Goal: Task Accomplishment & Management: Complete application form

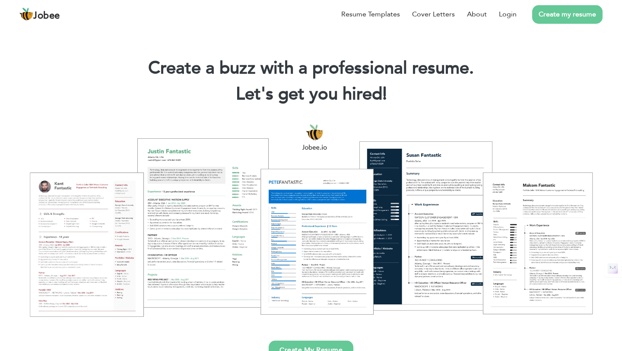
click at [541, 14] on link "Create my resume" at bounding box center [568, 14] width 70 height 19
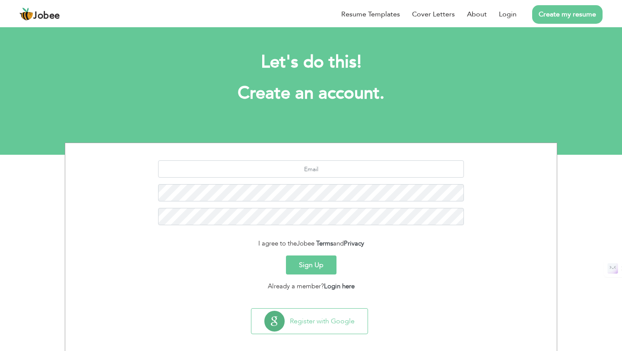
scroll to position [8, 0]
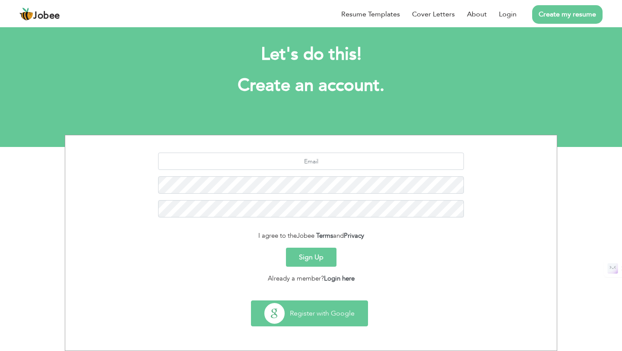
click at [319, 311] on button "Register with Google" at bounding box center [310, 313] width 116 height 25
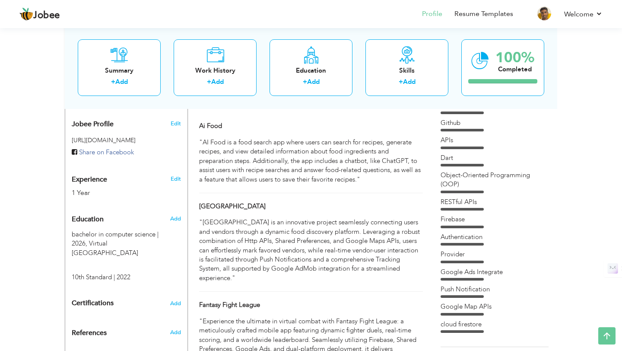
scroll to position [287, 0]
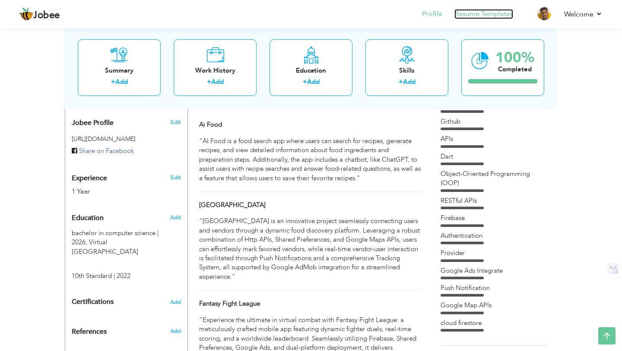
click at [503, 12] on link "Resume Templates" at bounding box center [484, 14] width 59 height 10
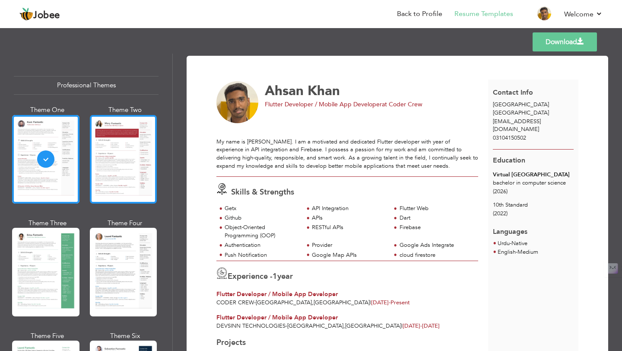
click at [141, 161] on div at bounding box center [123, 159] width 67 height 89
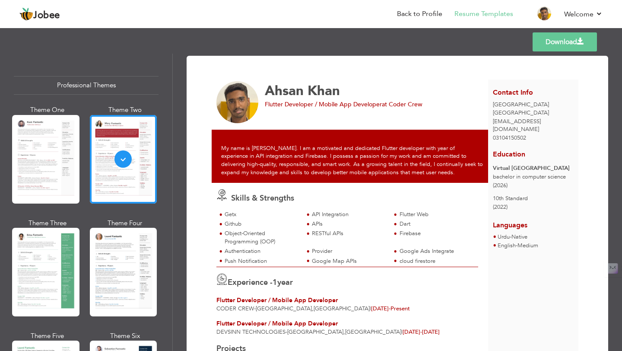
click at [82, 172] on div "Theme One Theme Two Theme Three Theme Four" at bounding box center [86, 274] width 145 height 338
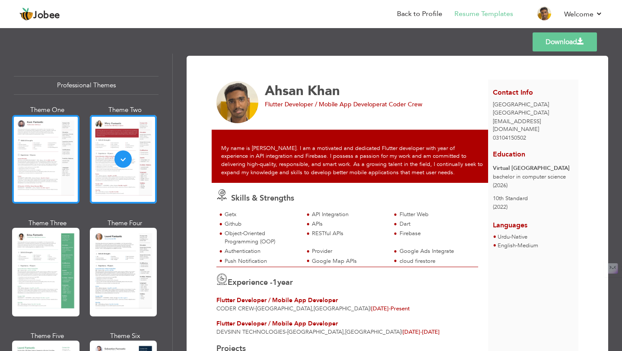
click at [67, 176] on div at bounding box center [45, 159] width 67 height 89
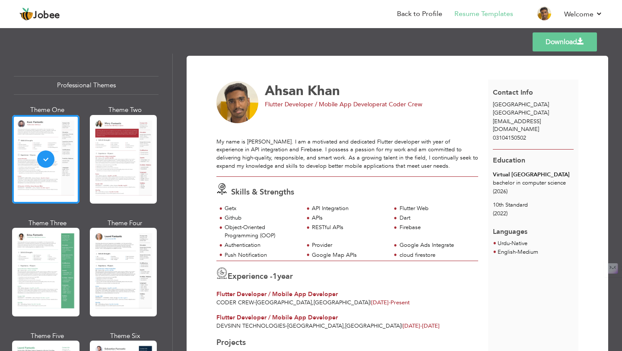
click at [380, 147] on div "My name is Ahsan Khan. I am a motivated and dedicated Flutter developer with ye…" at bounding box center [348, 150] width 262 height 40
click at [363, 156] on div "My name is Ahsan Khan. I am a motivated and dedicated Flutter developer with ye…" at bounding box center [348, 150] width 262 height 40
click at [247, 105] on img at bounding box center [238, 102] width 42 height 42
click at [340, 109] on div "Flutter Developer / Mobile App Developer at Coder Crew" at bounding box center [370, 104] width 211 height 9
click at [339, 105] on span "Flutter Developer / Mobile App Developer" at bounding box center [323, 104] width 117 height 8
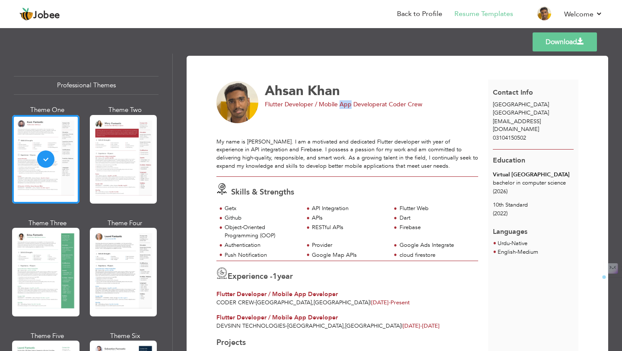
click at [339, 105] on span "Flutter Developer / Mobile App Developer" at bounding box center [323, 104] width 117 height 8
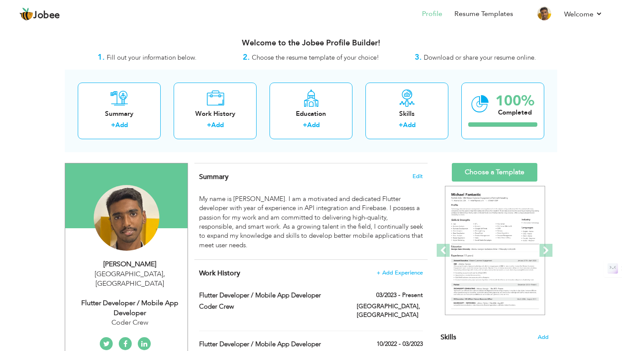
click at [150, 298] on div "Flutter Developer / Mobile App Developer" at bounding box center [130, 308] width 116 height 20
type input "Ahsan"
type input "Khan"
type input "03104150502"
select select "number:166"
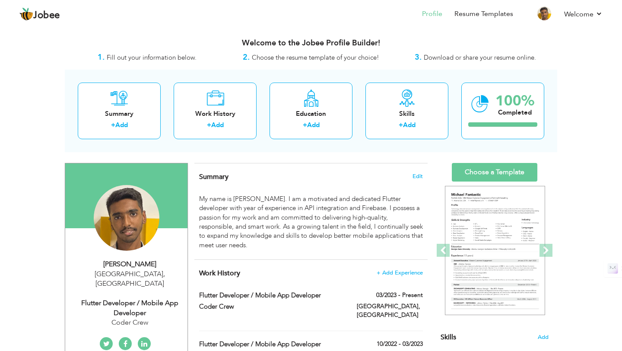
type input "[GEOGRAPHIC_DATA]"
select select "number:3"
type input "Coder Crew"
type input "Flutter Developer / Mobile App Developer"
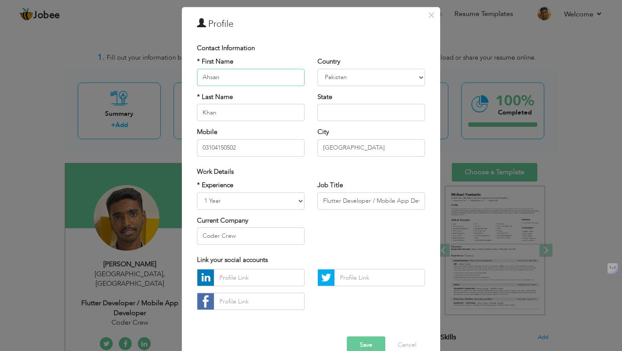
scroll to position [46, 0]
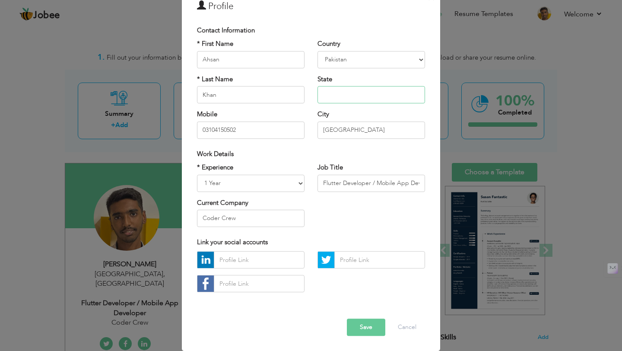
click at [331, 97] on input "text" at bounding box center [372, 94] width 108 height 17
click at [262, 135] on input "03104150502" at bounding box center [251, 129] width 108 height 17
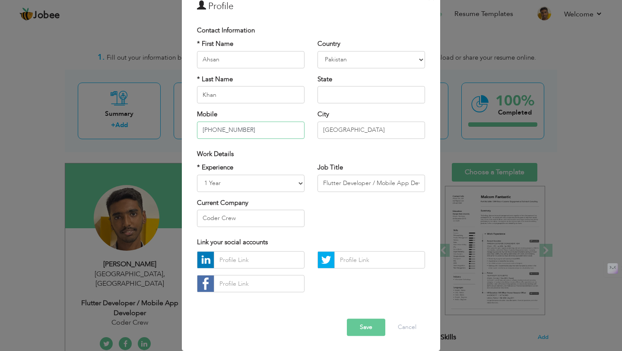
type input "[PHONE_NUMBER]"
click at [267, 185] on select "Entry Level Less than 1 Year 1 Year 2 Years 3 Years 4 Years 5 Years 6 Years 7 Y…" at bounding box center [251, 183] width 108 height 17
select select "number:7"
click at [197, 175] on select "Entry Level Less than 1 Year 1 Year 2 Years 3 Years 4 Years 5 Years 6 Years 7 Y…" at bounding box center [251, 183] width 108 height 17
click at [343, 187] on input "Flutter Developer / Mobile App Developer" at bounding box center [372, 183] width 108 height 17
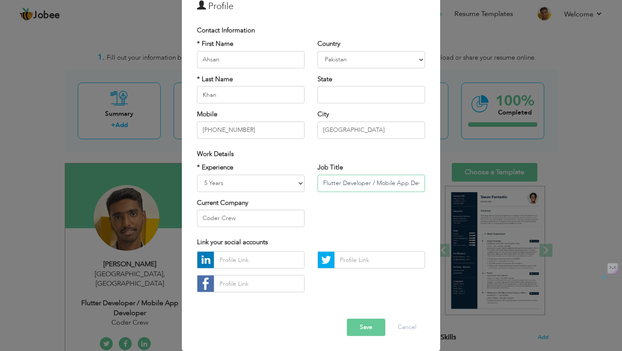
type input "F"
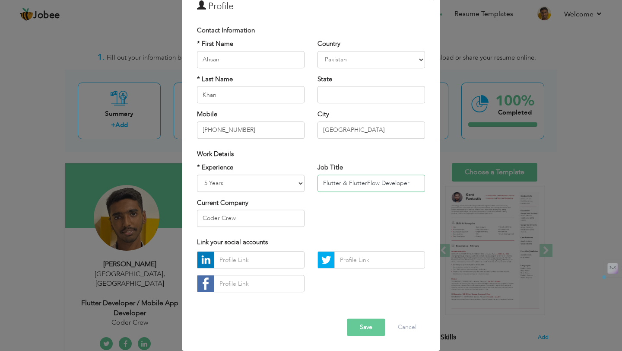
drag, startPoint x: 377, startPoint y: 181, endPoint x: 341, endPoint y: 182, distance: 35.5
click at [341, 182] on input "Flutter & FlutterFlow Developer" at bounding box center [372, 183] width 108 height 17
click at [388, 186] on input "Flutter Developer" at bounding box center [372, 183] width 108 height 17
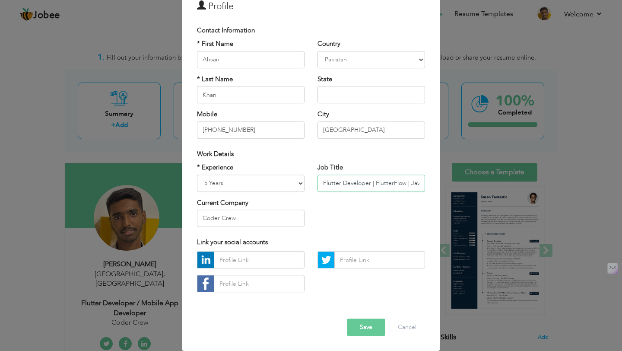
scroll to position [0, 3]
type input "Flutter Developer | FlutterFlow | Java"
click at [282, 220] on input "Coder Crew" at bounding box center [251, 218] width 108 height 17
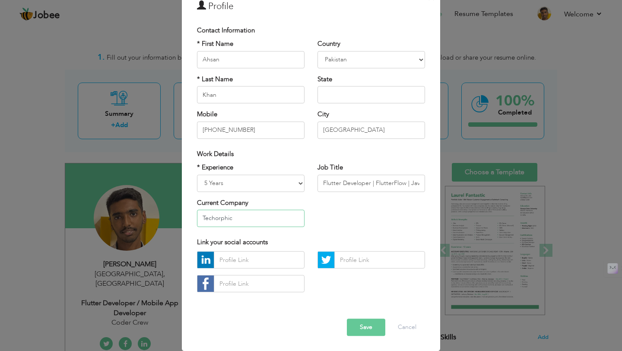
type input "Techorphic"
click at [250, 255] on input "text" at bounding box center [259, 260] width 91 height 17
paste input "https://www.linkedin.com/in/ahsan-khan-devsinntechnologies/"
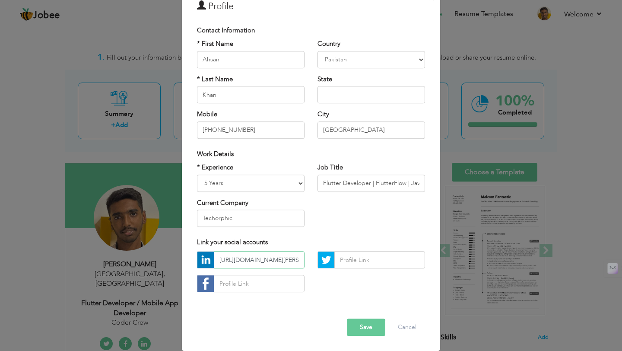
scroll to position [0, 88]
type input "https://www.linkedin.com/in/ahsan-khan-devsinntechnologies/"
click at [365, 325] on button "Save" at bounding box center [366, 327] width 38 height 17
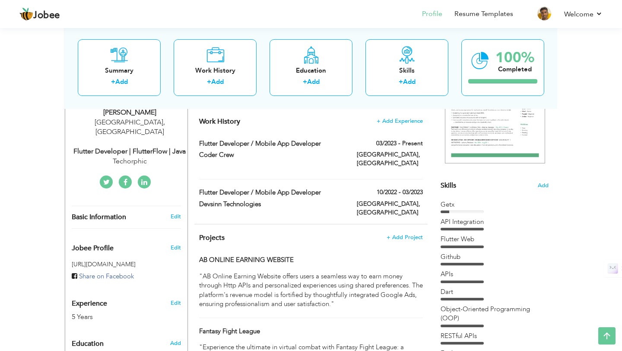
scroll to position [153, 0]
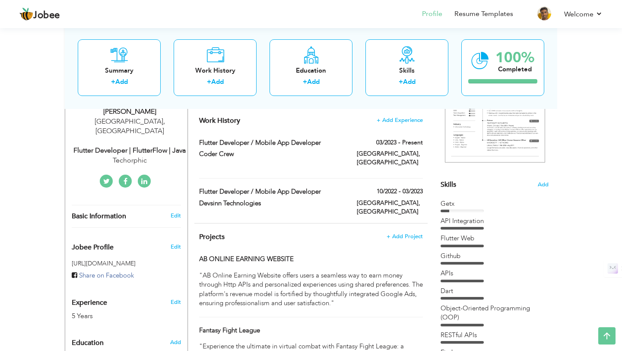
click at [156, 146] on div "Flutter Developer | FlutterFlow | Java" at bounding box center [130, 151] width 116 height 10
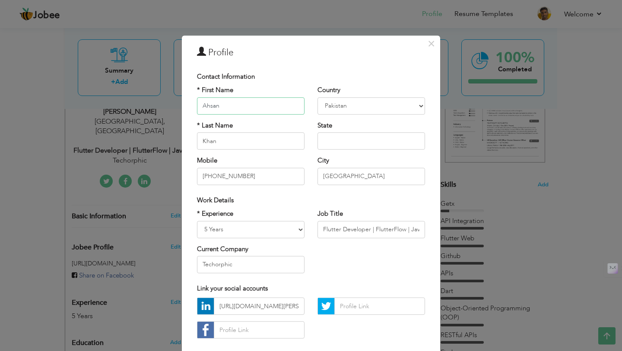
scroll to position [46, 0]
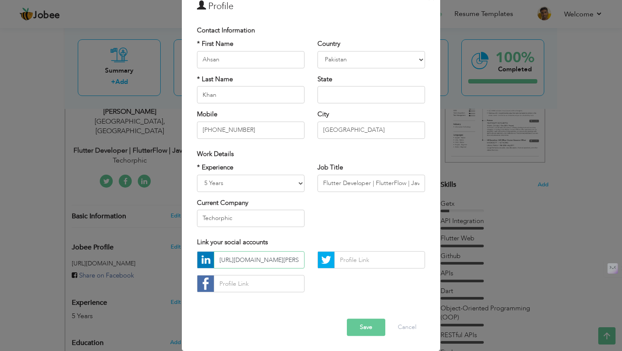
click at [294, 255] on input "https://www.linkedin.com/in/ahsan-khan-devsinntechnologies/" at bounding box center [259, 260] width 91 height 17
click at [370, 327] on button "Save" at bounding box center [366, 327] width 38 height 17
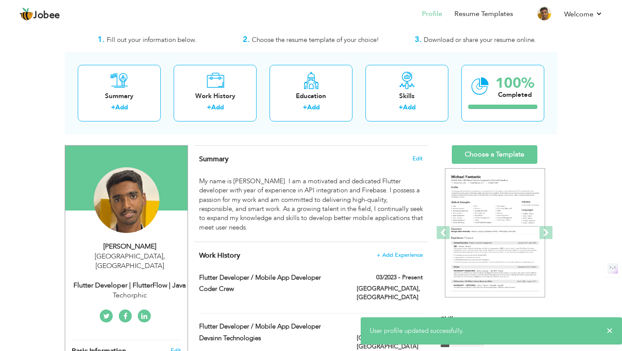
scroll to position [0, 0]
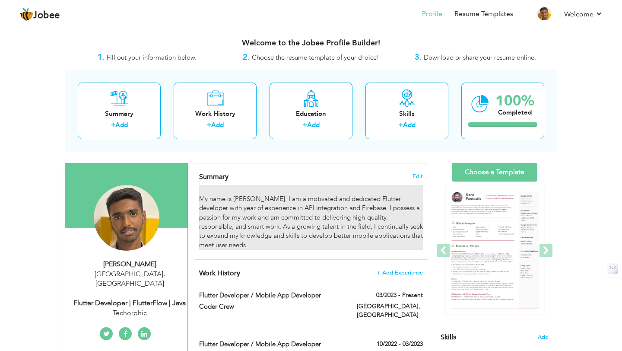
click at [324, 208] on div "My name is Ahsan Khan. I am a motivated and dedicated Flutter developer with ye…" at bounding box center [311, 217] width 224 height 65
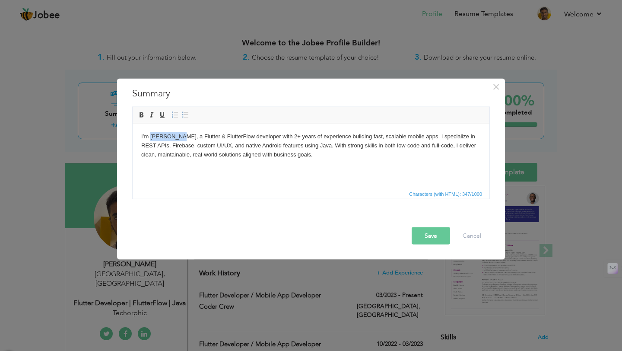
drag, startPoint x: 180, startPoint y: 136, endPoint x: 150, endPoint y: 135, distance: 29.4
click at [150, 135] on body "I’m Ahsan Khan, a Flutter & FlutterFlow developer with 2+ years of experience b…" at bounding box center [311, 145] width 340 height 27
click at [280, 134] on body "I’m Ahsan Khan, a Flutter & FlutterFlow developer with 2+ years of experience b…" at bounding box center [311, 145] width 340 height 27
click at [322, 167] on html "I’m Ahsan Khan, a Flutter & FlutterFlow developer with 5 + years of experience …" at bounding box center [311, 145] width 357 height 44
click at [434, 243] on button "Save" at bounding box center [431, 235] width 38 height 17
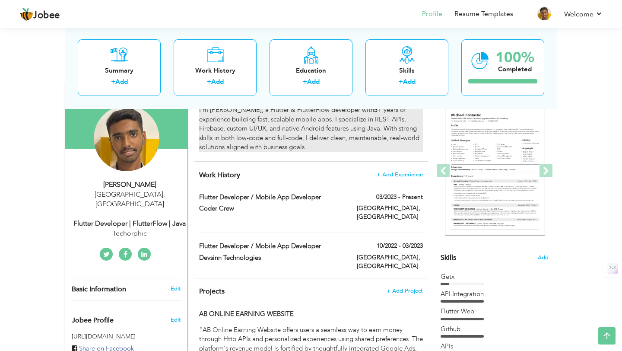
scroll to position [67, 0]
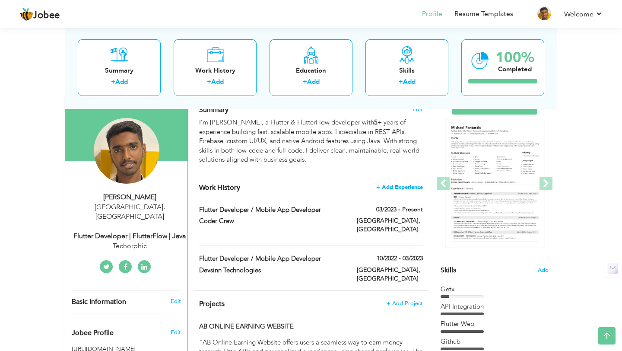
click at [406, 189] on span "+ Add Experience" at bounding box center [400, 187] width 47 height 6
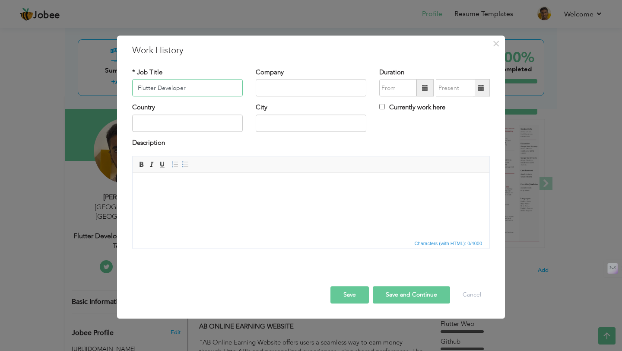
type input "Flutter Developer"
click at [296, 87] on input "text" at bounding box center [311, 88] width 111 height 17
type input "INFINETWORK"
click at [204, 122] on input "text" at bounding box center [187, 123] width 111 height 17
type input "[GEOGRAPHIC_DATA]"
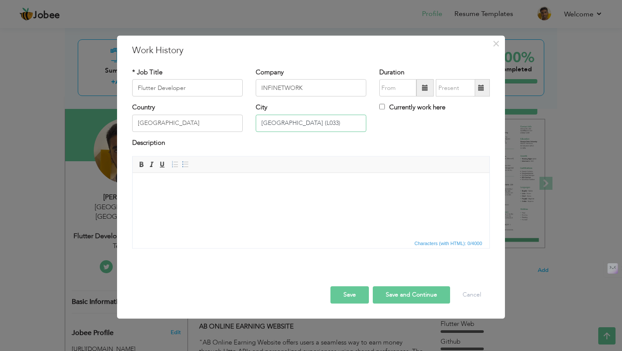
click at [308, 124] on input "LAHORE (L033)" at bounding box center [311, 123] width 111 height 17
type input "[GEOGRAPHIC_DATA]"
click at [224, 118] on input "[GEOGRAPHIC_DATA]" at bounding box center [187, 123] width 111 height 17
click at [305, 125] on input "[GEOGRAPHIC_DATA]" at bounding box center [311, 123] width 111 height 17
click at [276, 150] on div "Description" at bounding box center [311, 147] width 371 height 18
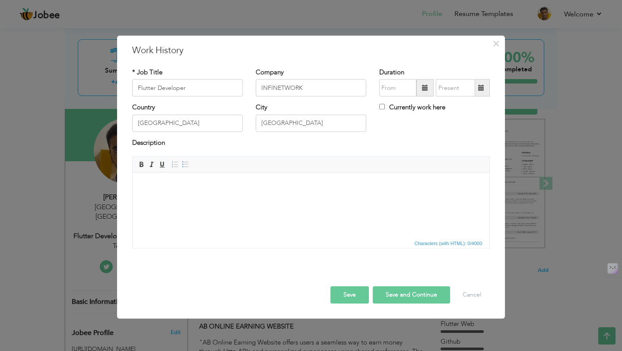
click at [425, 87] on span at bounding box center [425, 88] width 6 height 6
click at [426, 92] on span at bounding box center [425, 88] width 17 height 17
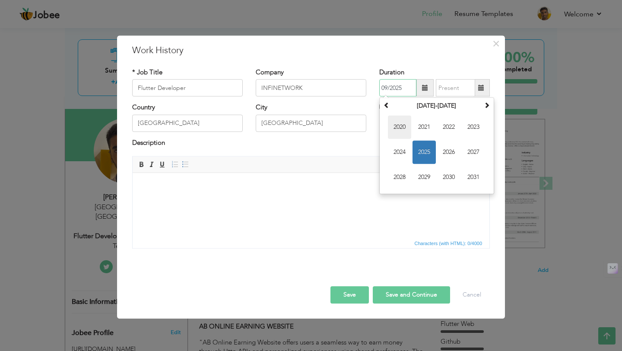
click at [403, 128] on span "2020" at bounding box center [399, 127] width 23 height 23
click at [397, 131] on span "Jan" at bounding box center [399, 127] width 23 height 23
type input "01/2020"
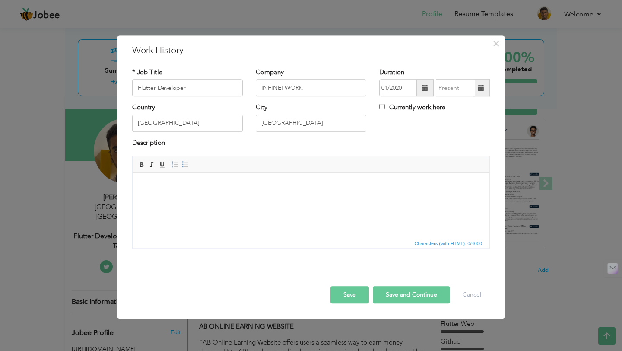
click at [476, 90] on span at bounding box center [481, 88] width 17 height 17
type input "09/2025"
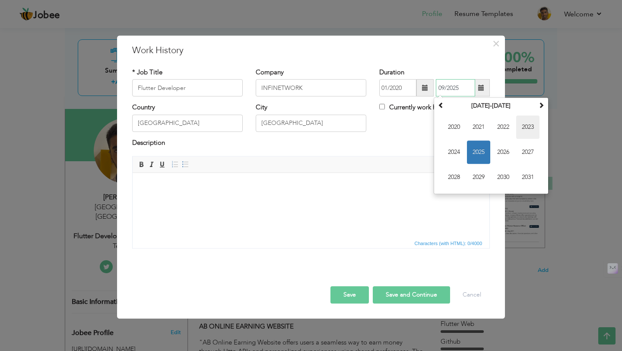
click at [526, 132] on span "2023" at bounding box center [528, 127] width 23 height 23
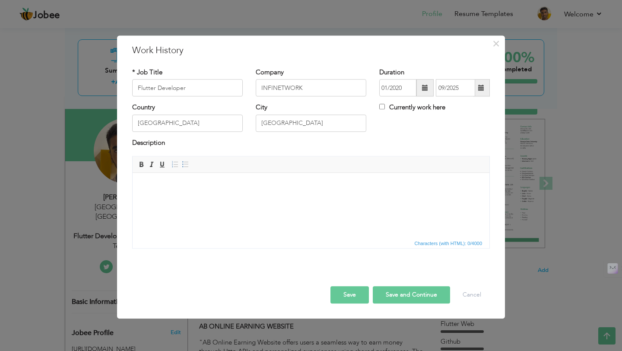
click at [423, 91] on span at bounding box center [425, 88] width 6 height 6
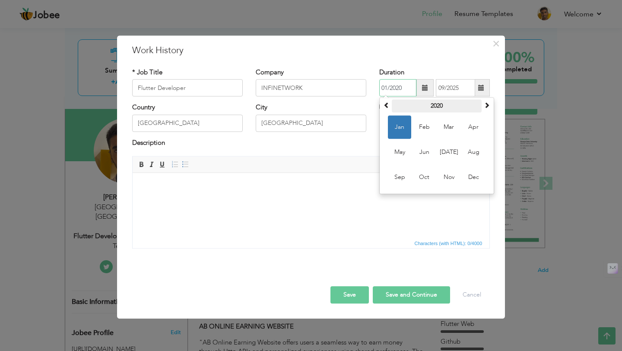
click at [431, 109] on th "2020" at bounding box center [437, 106] width 90 height 13
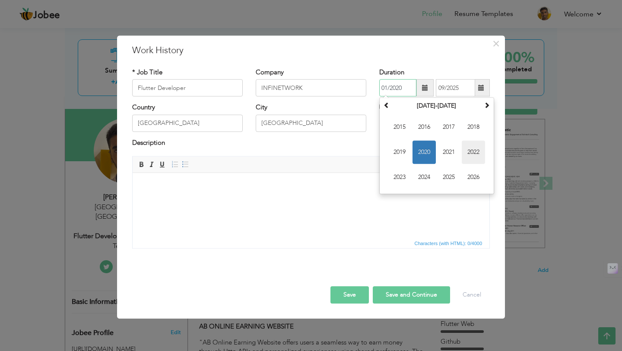
click at [470, 155] on span "2022" at bounding box center [473, 152] width 23 height 23
click at [404, 129] on span "Jan" at bounding box center [399, 127] width 23 height 23
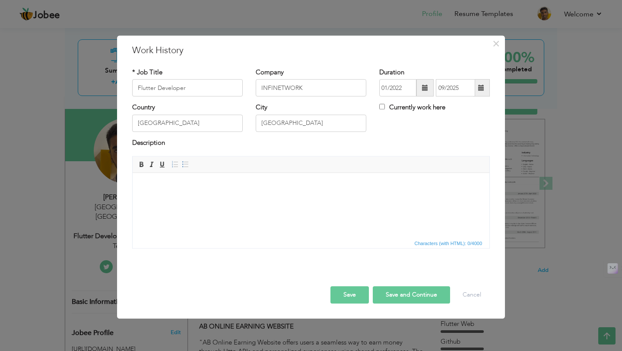
click at [424, 96] on span at bounding box center [425, 88] width 17 height 17
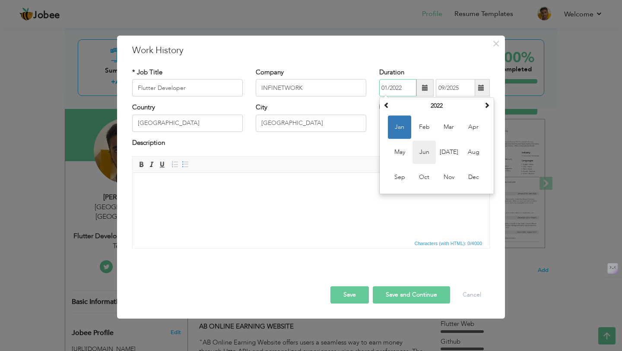
click at [426, 156] on span "Jun" at bounding box center [424, 152] width 23 height 23
type input "06/2022"
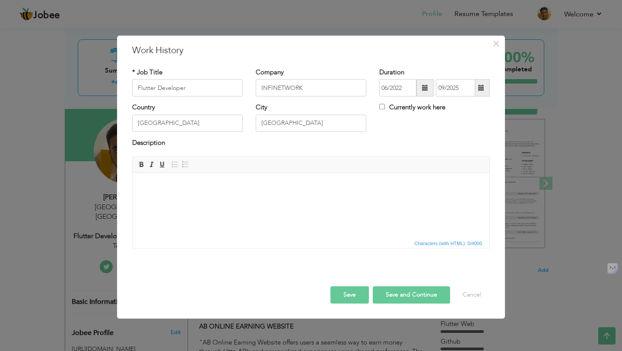
click at [482, 92] on span at bounding box center [481, 88] width 17 height 17
click at [381, 104] on input "Currently work here" at bounding box center [383, 107] width 6 height 6
checkbox input "true"
click at [359, 291] on button "Save" at bounding box center [350, 294] width 38 height 17
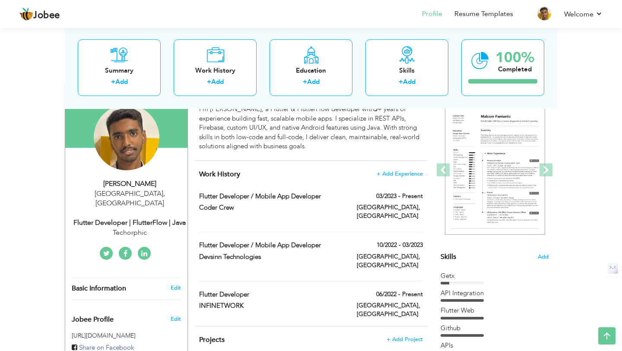
scroll to position [89, 0]
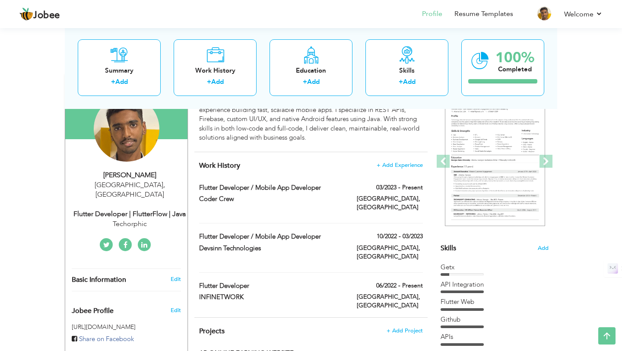
drag, startPoint x: 339, startPoint y: 273, endPoint x: 339, endPoint y: 249, distance: 23.8
click at [339, 249] on div "Work History + Add Experience Flutter Developer / Mobile App Developer 03/2023 …" at bounding box center [311, 234] width 233 height 165
drag, startPoint x: 353, startPoint y: 278, endPoint x: 339, endPoint y: 171, distance: 108.1
click at [339, 171] on div "Work History + Add Experience Flutter Developer / Mobile App Developer 03/2023 …" at bounding box center [311, 234] width 233 height 165
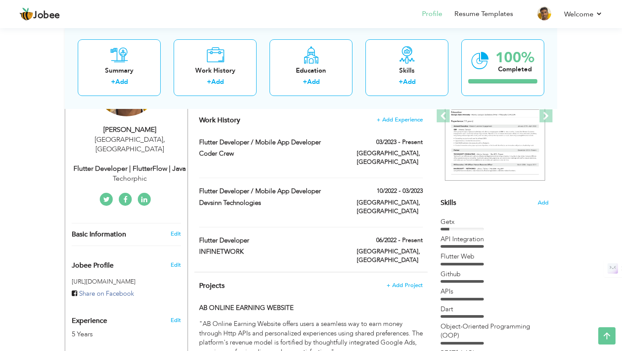
scroll to position [134, 0]
click at [335, 201] on div "Devsinn Technologies" at bounding box center [272, 204] width 158 height 11
type input "Flutter Developer / Mobile App Developer"
type input "Devsinn Technologies"
type input "10/2022"
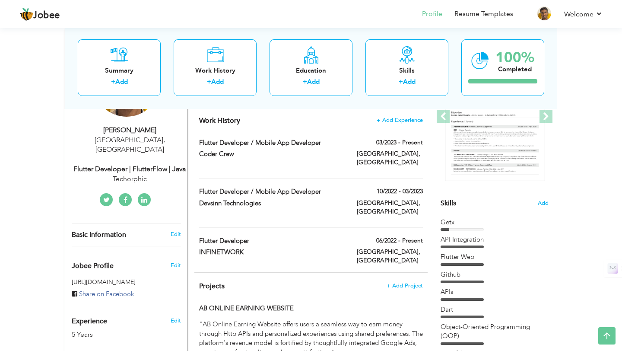
type input "03/2023"
type input "[GEOGRAPHIC_DATA]"
checkbox input "false"
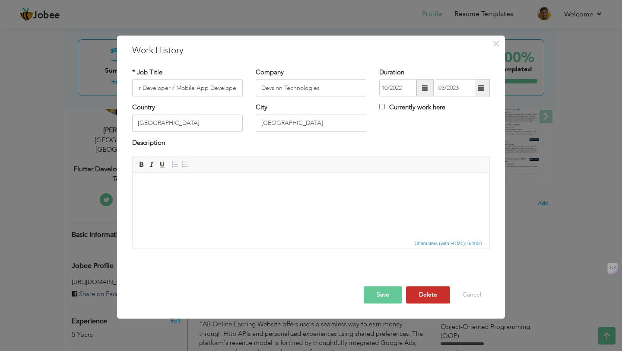
scroll to position [0, 0]
click at [432, 297] on button "Delete" at bounding box center [428, 294] width 44 height 17
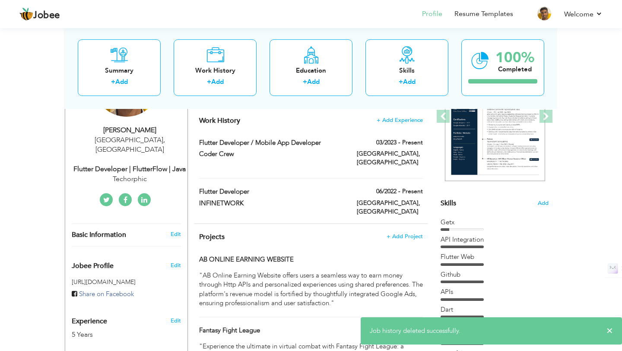
click at [354, 153] on div "[GEOGRAPHIC_DATA], [GEOGRAPHIC_DATA]" at bounding box center [390, 159] width 79 height 19
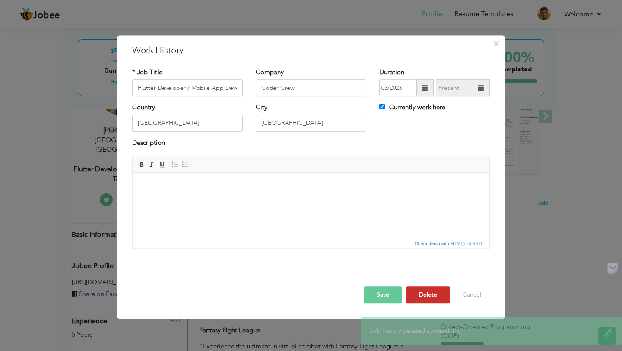
click at [439, 302] on button "Delete" at bounding box center [428, 294] width 44 height 17
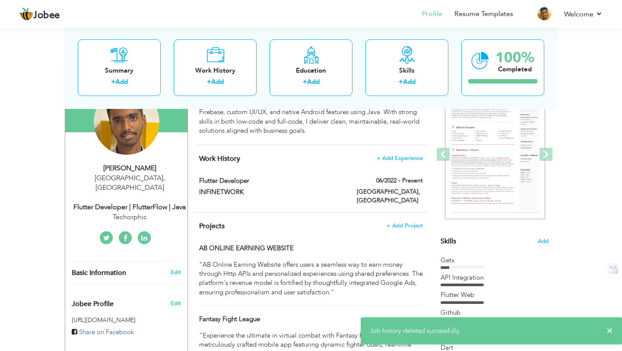
scroll to position [86, 0]
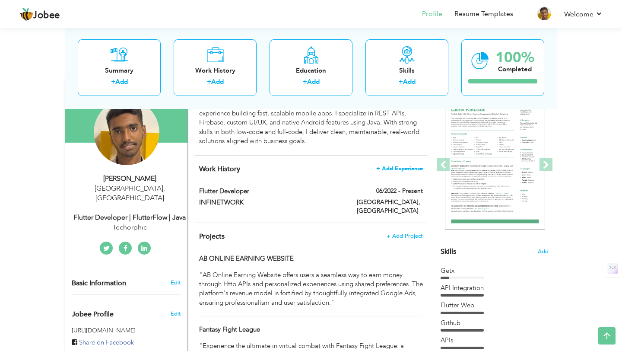
click at [400, 166] on span "+ Add Experience" at bounding box center [400, 169] width 47 height 6
checkbox input "false"
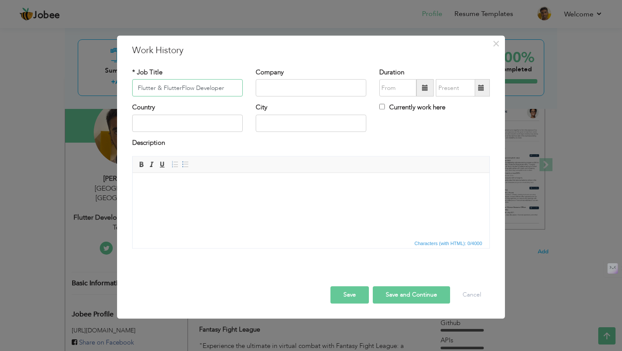
type input "Flutter & FlutterFlow Developer"
click at [277, 89] on input "text" at bounding box center [311, 88] width 111 height 17
type input "Techorphic"
click at [161, 125] on input "text" at bounding box center [187, 123] width 111 height 17
type input "[GEOGRAPHIC_DATA]"
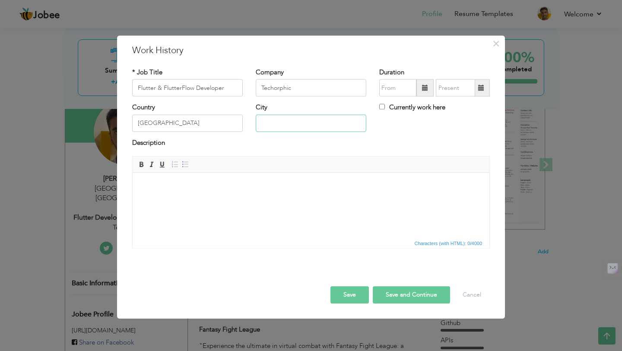
type input "[GEOGRAPHIC_DATA]"
click at [418, 87] on span at bounding box center [425, 88] width 17 height 17
click at [224, 86] on input "Flutter & FlutterFlow Developer" at bounding box center [187, 88] width 111 height 17
type input "Flutter Developer"
click at [426, 86] on span at bounding box center [425, 88] width 6 height 6
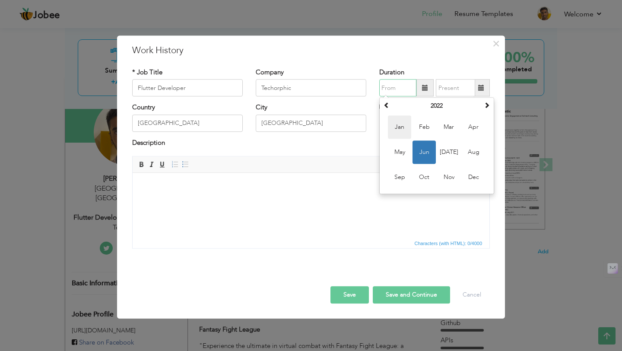
click at [404, 127] on span "Jan" at bounding box center [399, 127] width 23 height 23
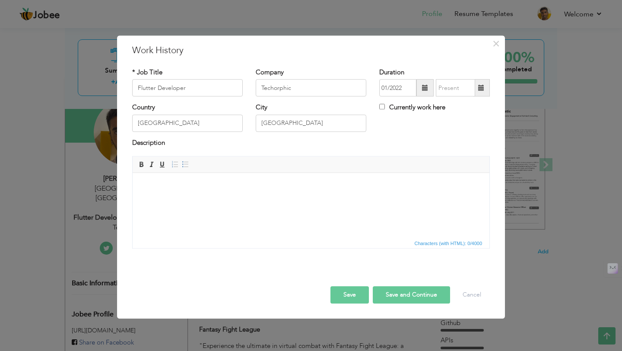
click at [421, 90] on span at bounding box center [425, 88] width 17 height 17
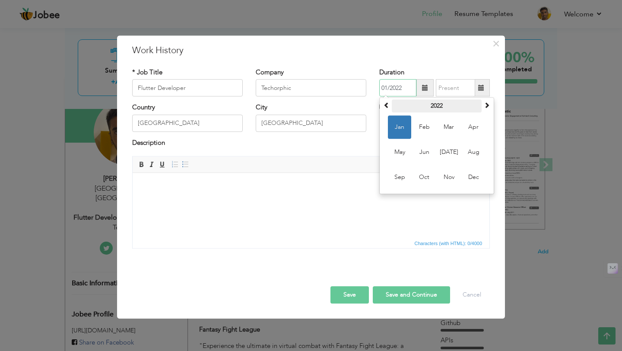
click at [443, 111] on th "2022" at bounding box center [437, 106] width 90 height 13
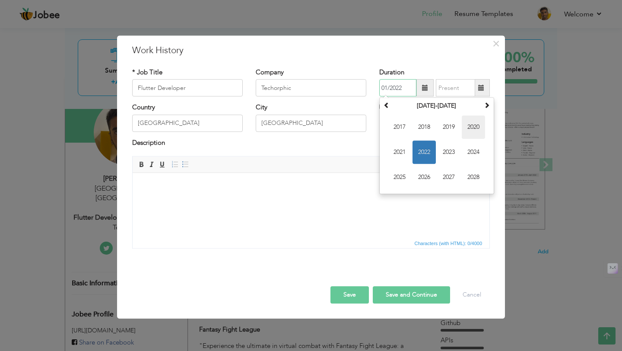
click at [472, 129] on span "2020" at bounding box center [473, 127] width 23 height 23
click at [409, 134] on span "Jan" at bounding box center [399, 127] width 23 height 23
type input "01/2020"
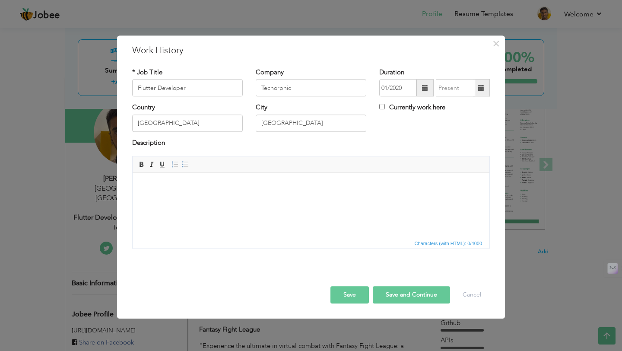
click at [478, 91] on span at bounding box center [481, 88] width 17 height 17
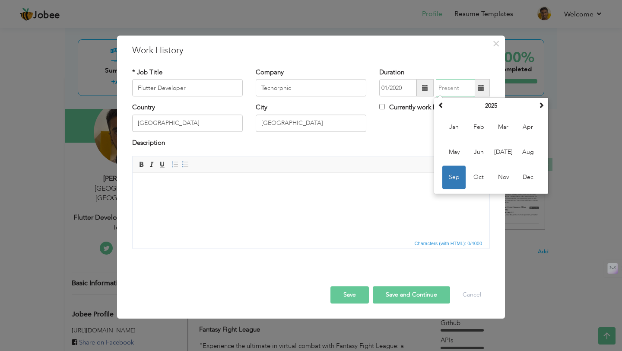
click at [459, 173] on span "Sep" at bounding box center [454, 177] width 23 height 23
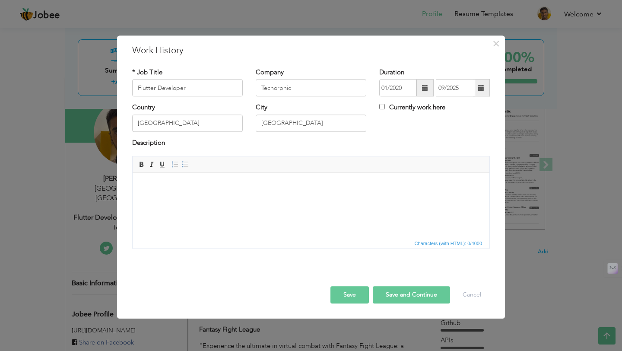
click at [479, 89] on span at bounding box center [482, 88] width 6 height 6
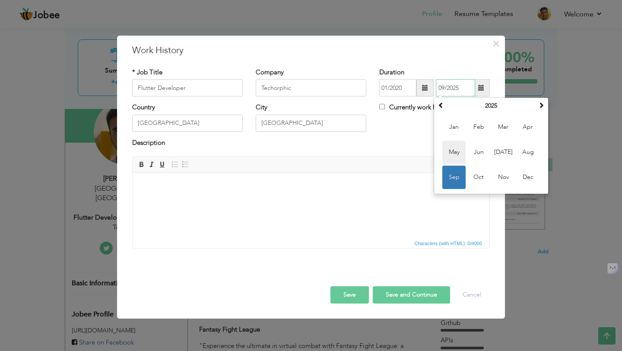
click at [463, 147] on span "May" at bounding box center [454, 152] width 23 height 23
type input "05/2025"
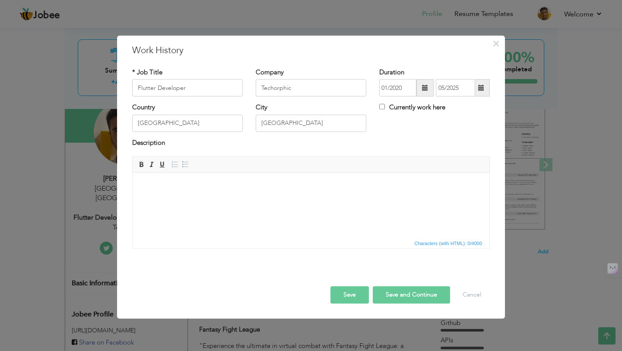
click at [481, 86] on span at bounding box center [482, 88] width 6 height 6
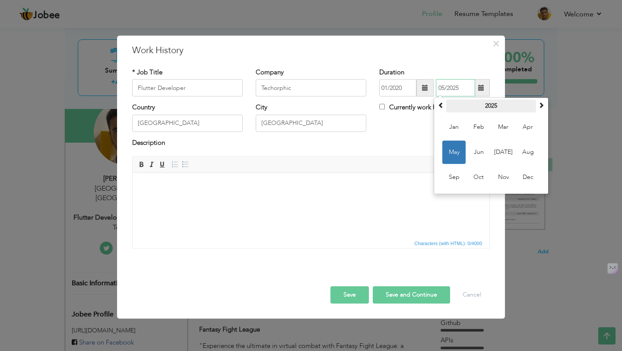
click at [480, 111] on th "2025" at bounding box center [492, 106] width 90 height 13
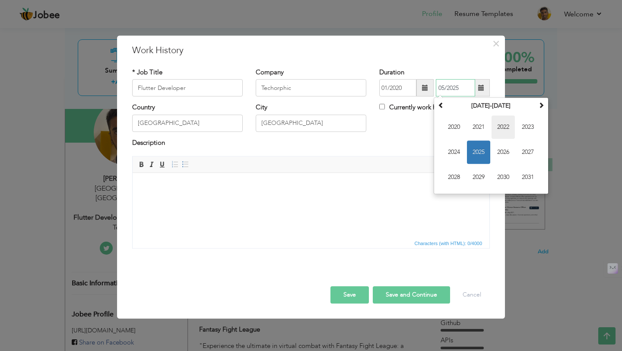
click at [495, 132] on span "2022" at bounding box center [503, 127] width 23 height 23
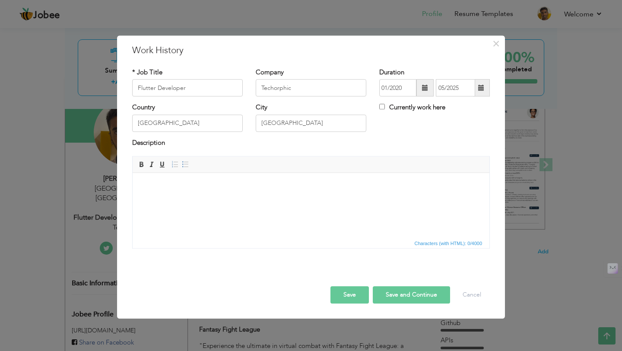
click at [406, 142] on div "Description" at bounding box center [311, 143] width 358 height 11
click at [357, 300] on button "Save" at bounding box center [350, 294] width 38 height 17
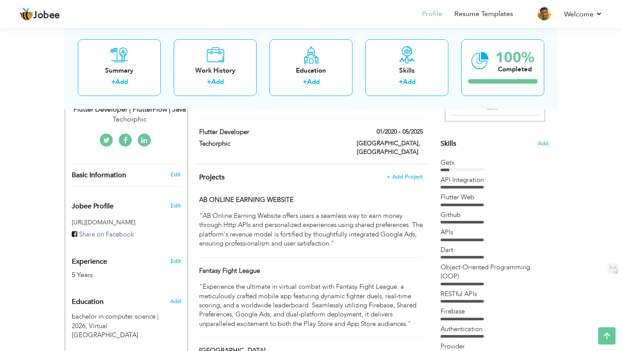
scroll to position [61, 0]
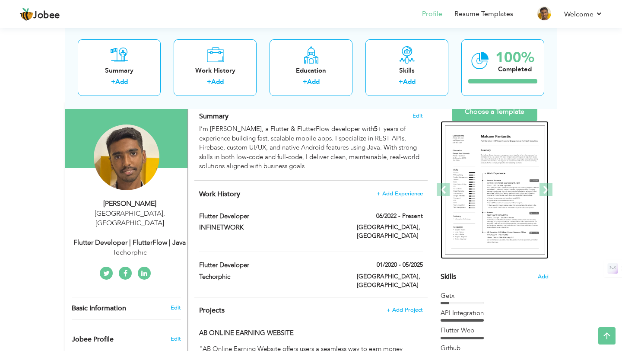
click at [498, 174] on img at bounding box center [495, 190] width 100 height 130
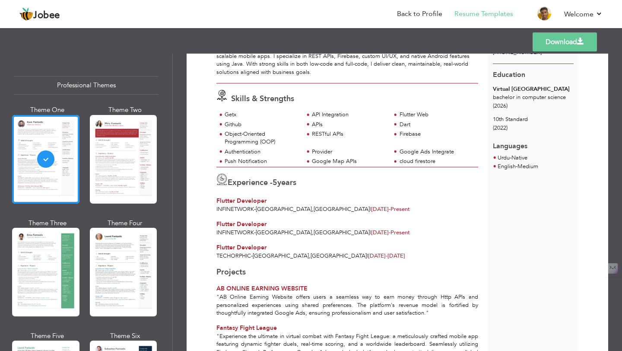
scroll to position [83, 0]
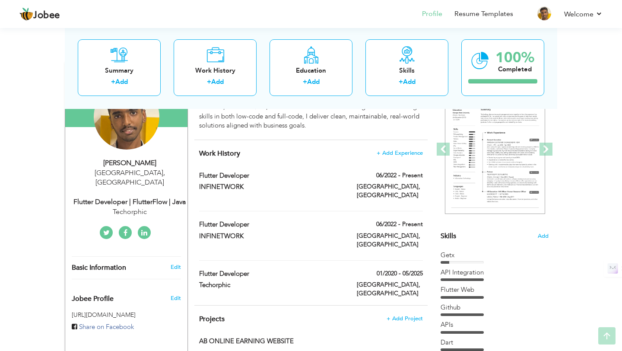
scroll to position [105, 0]
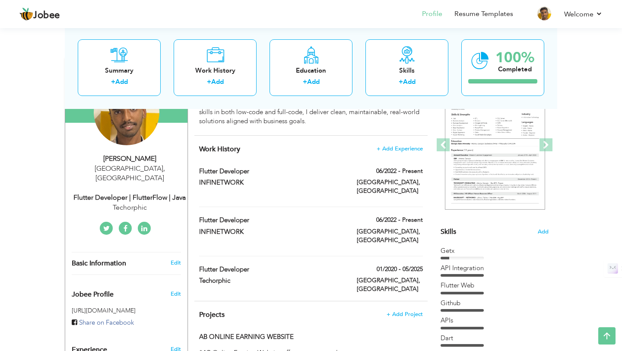
click at [348, 216] on div "Flutter Developer" at bounding box center [272, 221] width 158 height 11
type input "Flutter Developer"
type input "INFINETWORK"
type input "06/2022"
type input "[GEOGRAPHIC_DATA]"
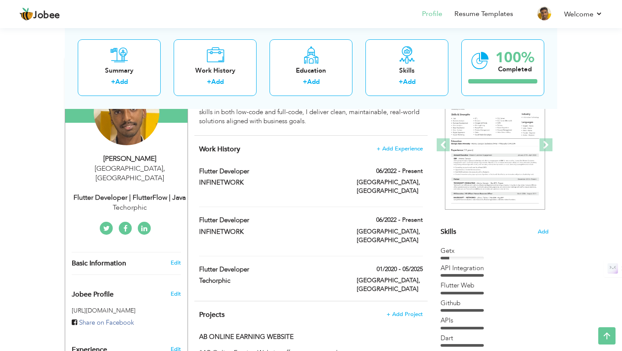
type input "[GEOGRAPHIC_DATA]"
checkbox input "true"
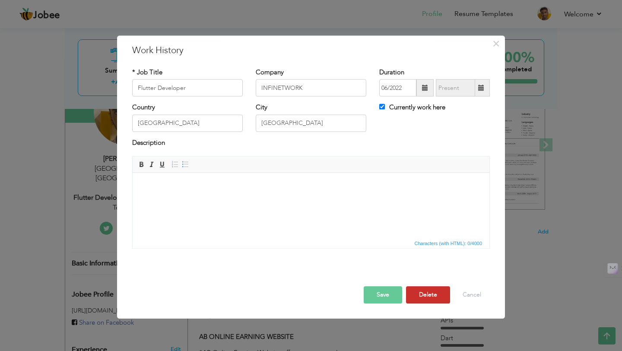
click at [439, 299] on button "Delete" at bounding box center [428, 294] width 44 height 17
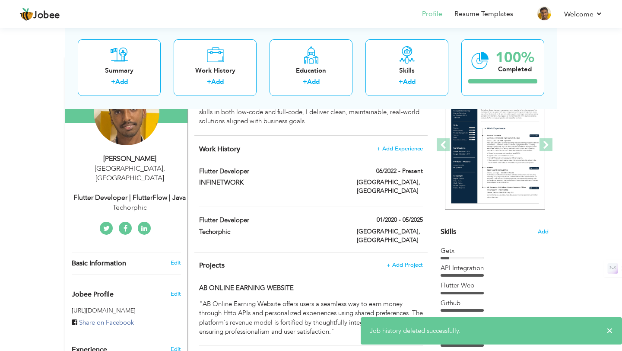
click at [347, 180] on div "INFINETWORK" at bounding box center [272, 183] width 158 height 11
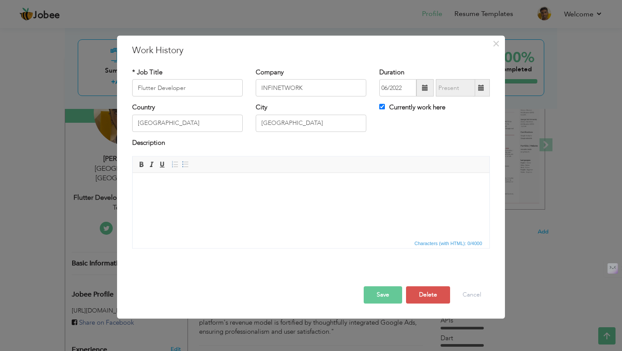
click at [275, 198] on html at bounding box center [311, 186] width 357 height 26
click at [183, 165] on span at bounding box center [185, 164] width 7 height 7
click at [194, 183] on li at bounding box center [311, 186] width 305 height 9
click at [177, 165] on span at bounding box center [175, 164] width 7 height 7
click at [186, 164] on span at bounding box center [185, 164] width 7 height 7
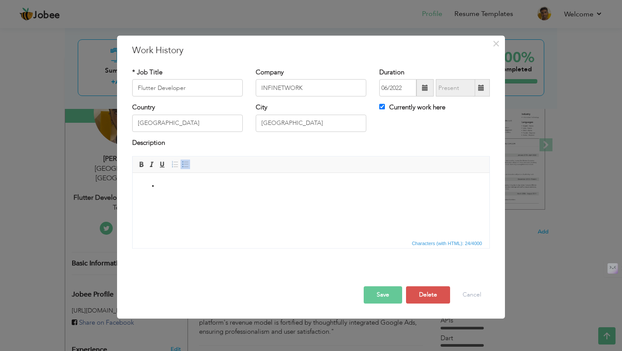
click at [256, 199] on html at bounding box center [311, 186] width 357 height 26
paste body
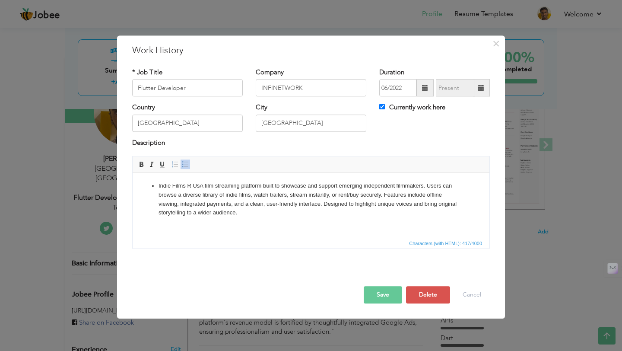
click at [376, 297] on button "Save" at bounding box center [383, 294] width 38 height 17
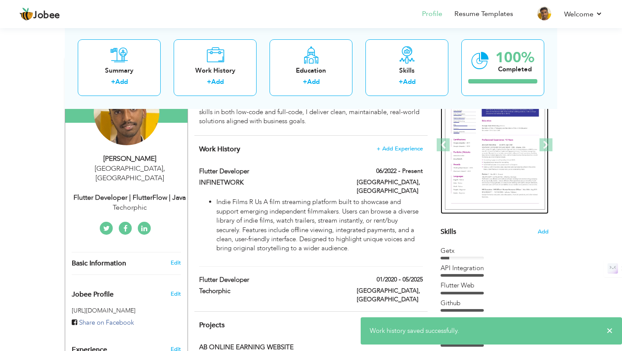
click at [488, 148] on img at bounding box center [495, 145] width 100 height 130
